Goal: Task Accomplishment & Management: Use online tool/utility

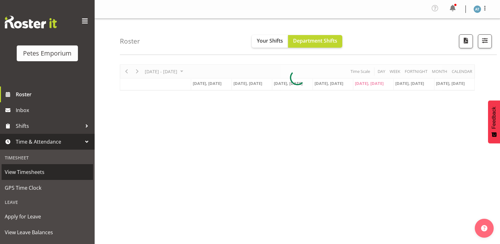
click at [55, 178] on link "View Timesheets" at bounding box center [47, 172] width 91 height 16
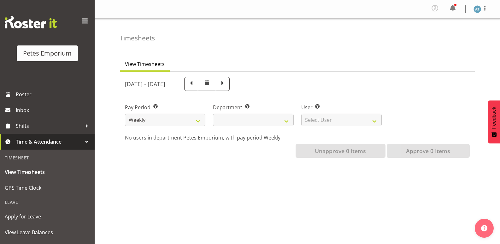
select select
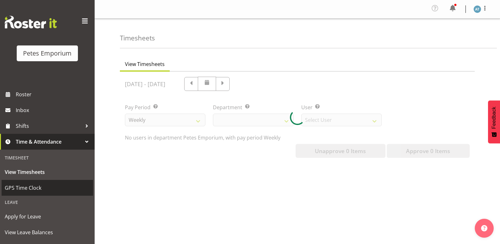
click at [26, 190] on span "GPS Time Clock" at bounding box center [47, 187] width 85 height 9
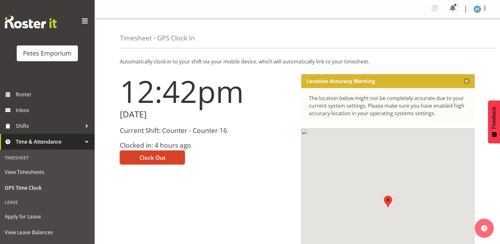
click at [143, 155] on span "Clock Out" at bounding box center [152, 157] width 26 height 8
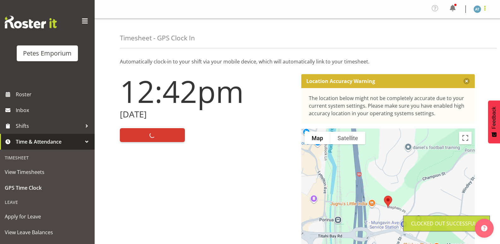
click at [485, 11] on span at bounding box center [485, 8] width 8 height 8
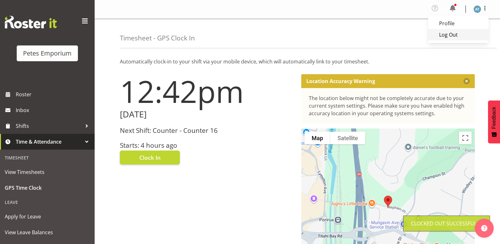
click at [466, 30] on link "Log Out" at bounding box center [458, 34] width 61 height 11
